Goal: Transaction & Acquisition: Purchase product/service

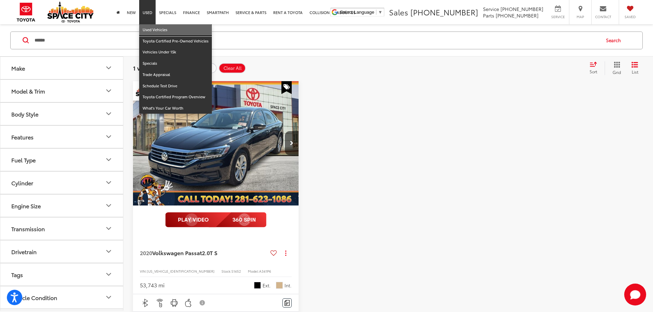
click at [149, 34] on link "Used Vehicles" at bounding box center [175, 29] width 73 height 11
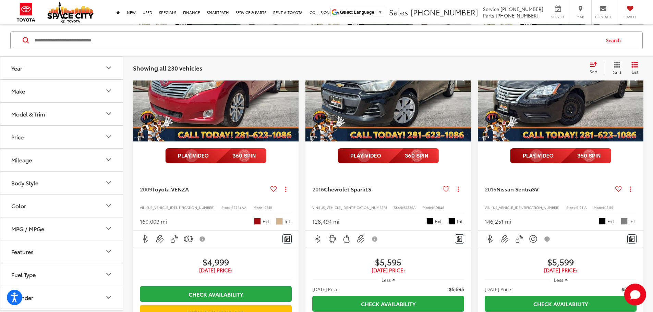
scroll to position [514, 0]
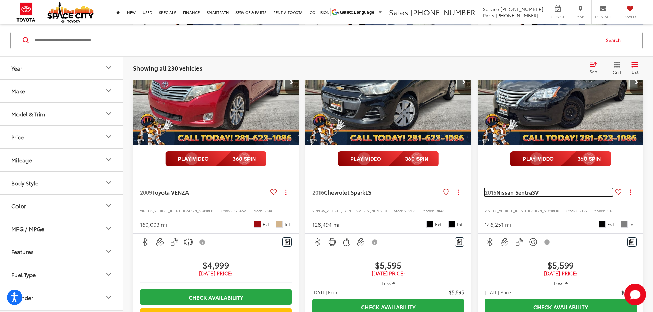
click at [496, 188] on span "Nissan Sentra" at bounding box center [514, 192] width 36 height 8
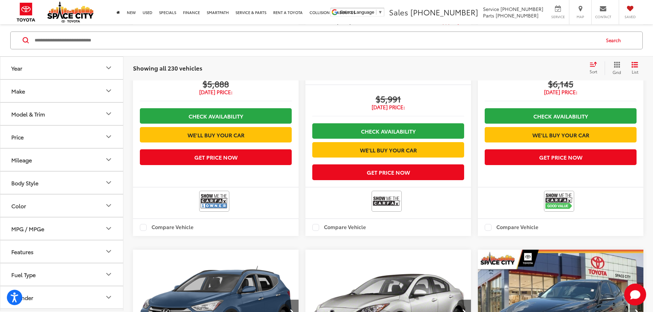
scroll to position [1162, 0]
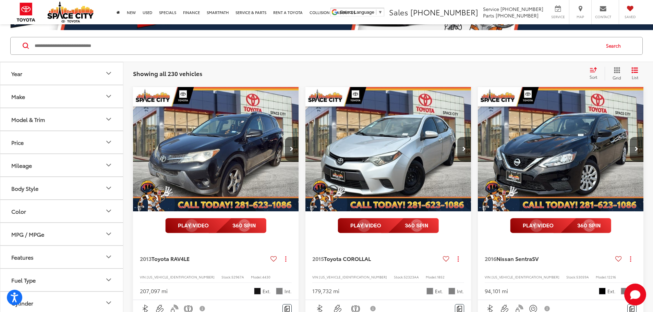
scroll to position [100, 0]
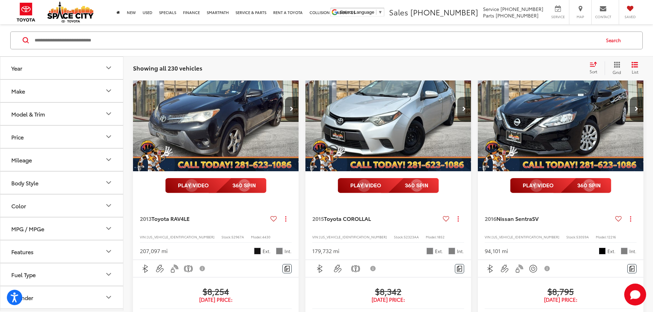
click at [115, 28] on div "Search" at bounding box center [326, 40] width 653 height 32
click at [115, 36] on input "Search by Make, Model, or Keyword" at bounding box center [316, 40] width 565 height 16
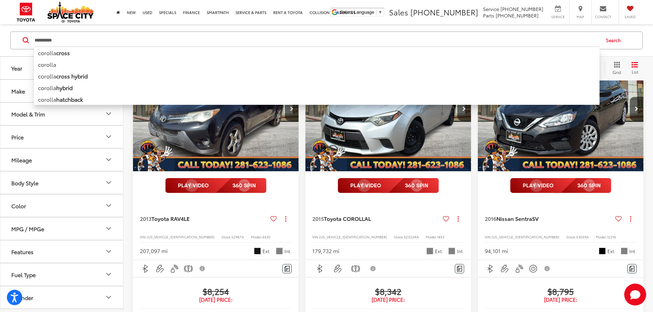
type input "**********"
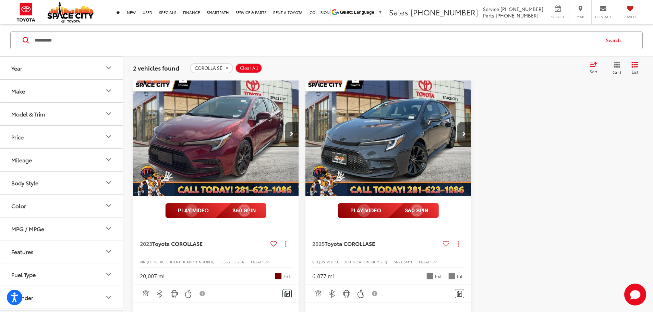
scroll to position [65, 0]
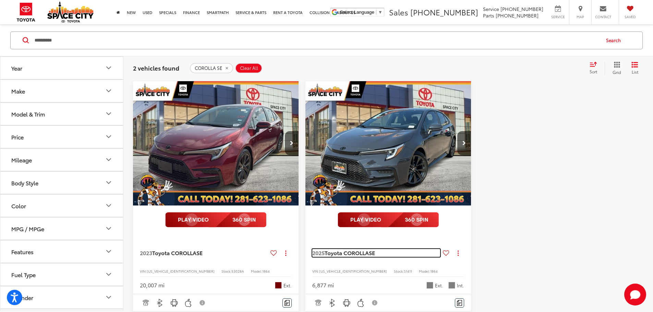
click at [324, 249] on span "Toyota COROLLA" at bounding box center [346, 253] width 44 height 8
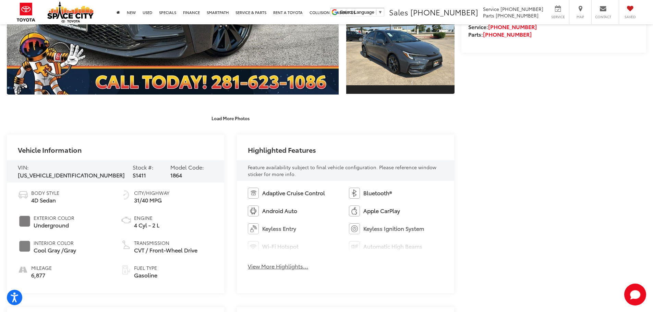
scroll to position [274, 0]
